Goal: Task Accomplishment & Management: Use online tool/utility

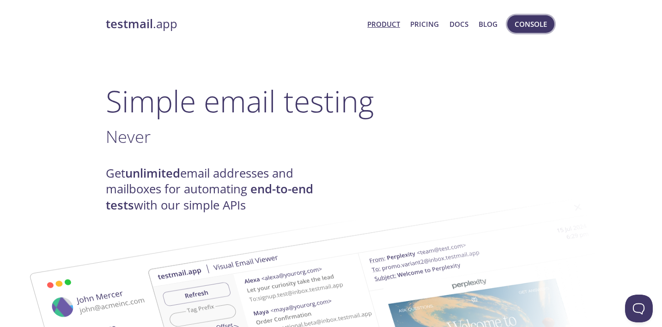
click at [540, 25] on span "Console" at bounding box center [531, 24] width 32 height 12
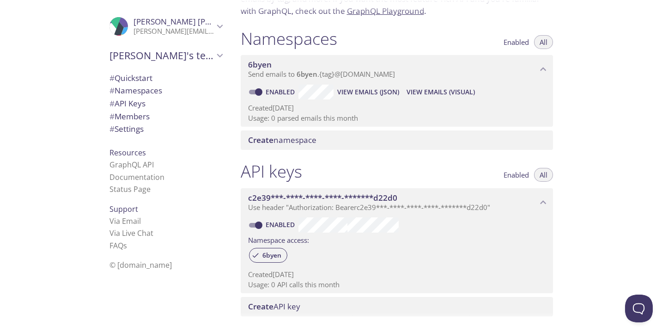
scroll to position [89, 0]
click at [423, 91] on span "View Emails (Visual)" at bounding box center [441, 91] width 68 height 11
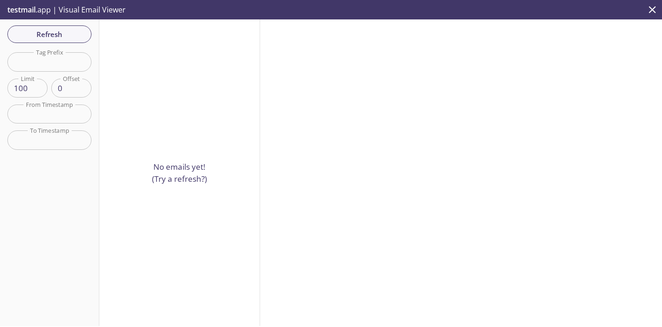
click at [55, 61] on input "text" at bounding box center [49, 61] width 84 height 19
type input "[PERSON_NAME]"
click at [198, 105] on div at bounding box center [179, 172] width 161 height 307
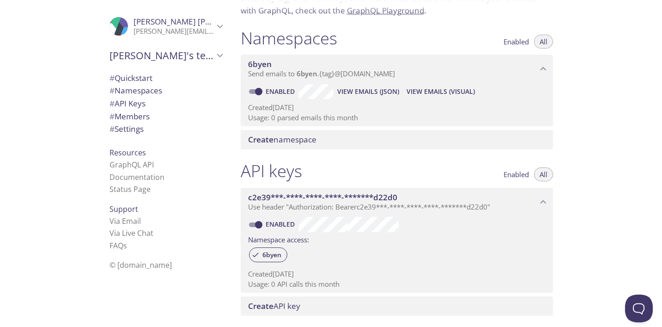
click at [258, 60] on span "6byen" at bounding box center [260, 64] width 24 height 11
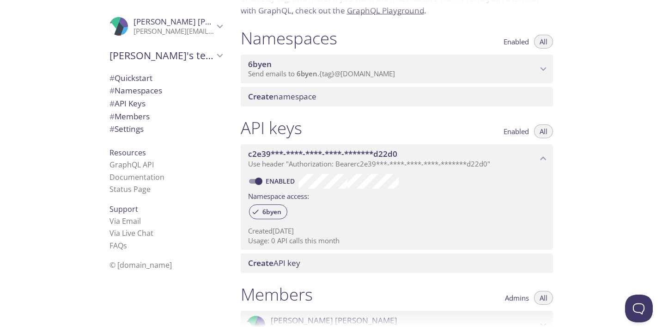
click at [258, 60] on span "6byen" at bounding box center [260, 64] width 24 height 11
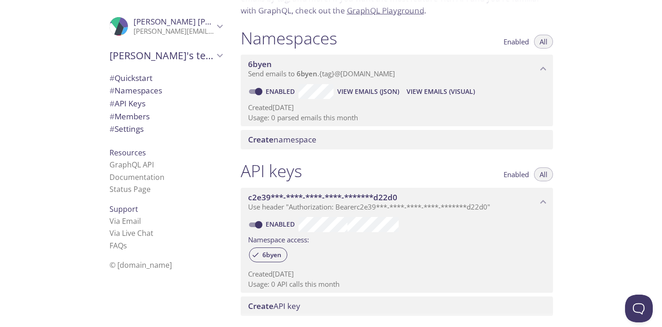
click at [446, 89] on span "View Emails (Visual)" at bounding box center [441, 91] width 68 height 11
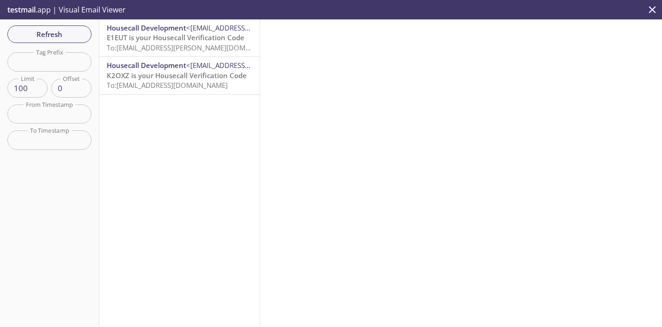
click at [76, 59] on input "text" at bounding box center [49, 61] width 84 height 19
type input "[PERSON_NAME]"
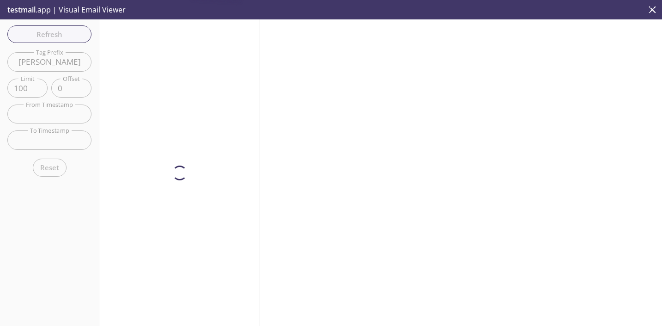
click at [40, 37] on div "Refresh Filters Tag Prefix [PERSON_NAME] Tag Prefix Limit 100 Limit Offset 0 Of…" at bounding box center [49, 172] width 99 height 307
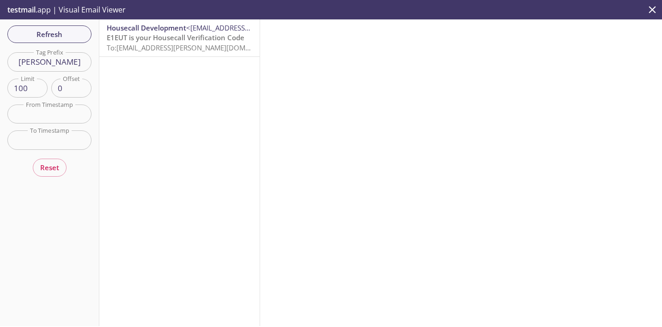
click at [127, 40] on span "E1EUT is your Housecall Verification Code" at bounding box center [176, 37] width 138 height 9
